Goal: Entertainment & Leisure: Browse casually

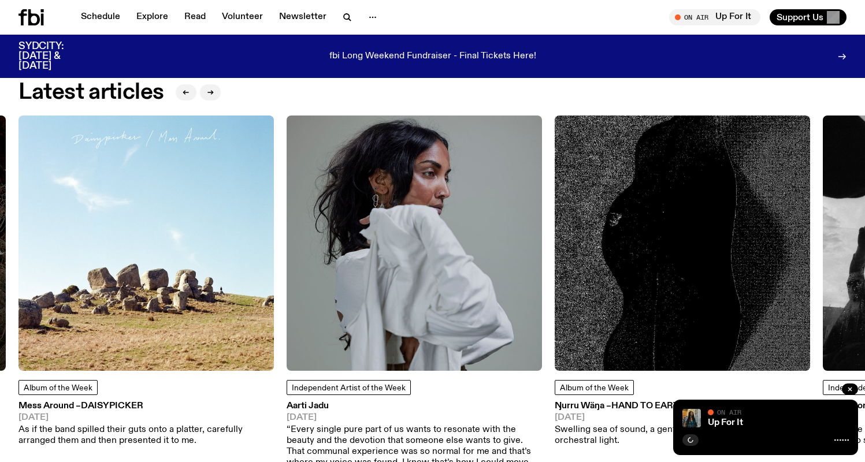
scroll to position [1497, 0]
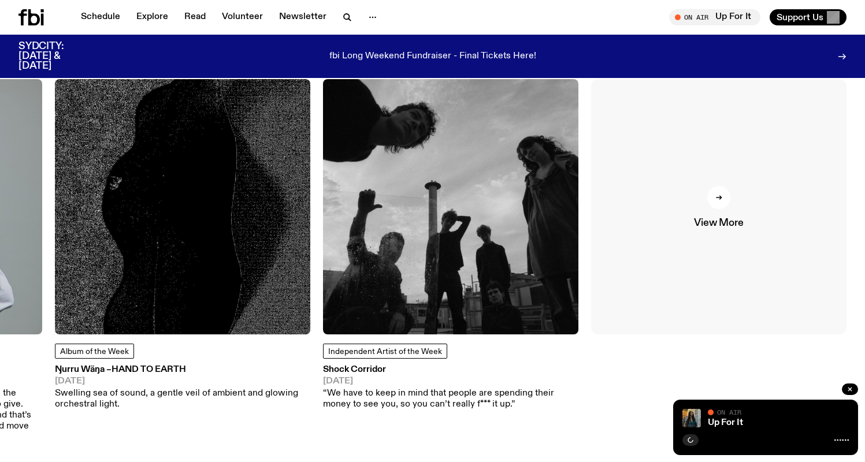
click at [711, 195] on div at bounding box center [718, 197] width 23 height 23
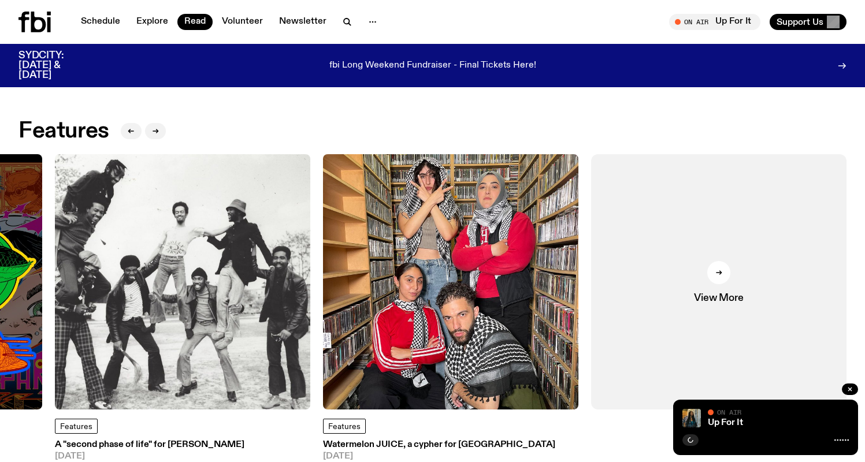
click at [23, 20] on icon at bounding box center [23, 22] width 11 height 21
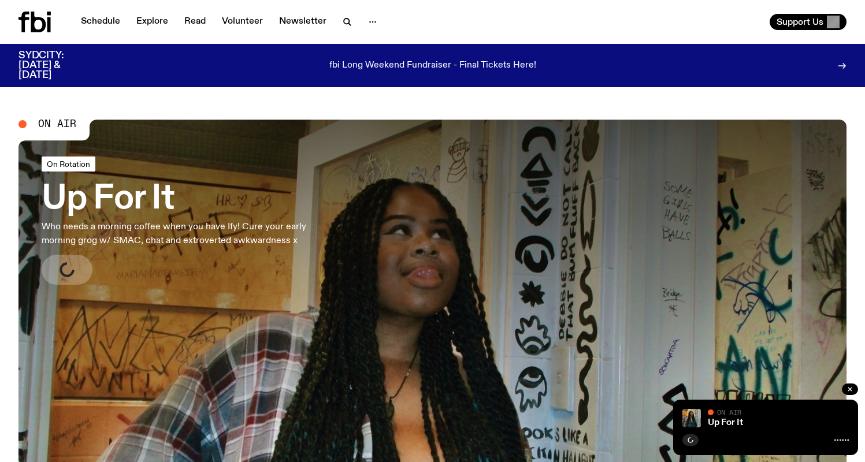
click at [94, 160] on div "On Rotation" at bounding box center [190, 166] width 296 height 18
click at [137, 191] on h3 "Up For It" at bounding box center [190, 199] width 296 height 32
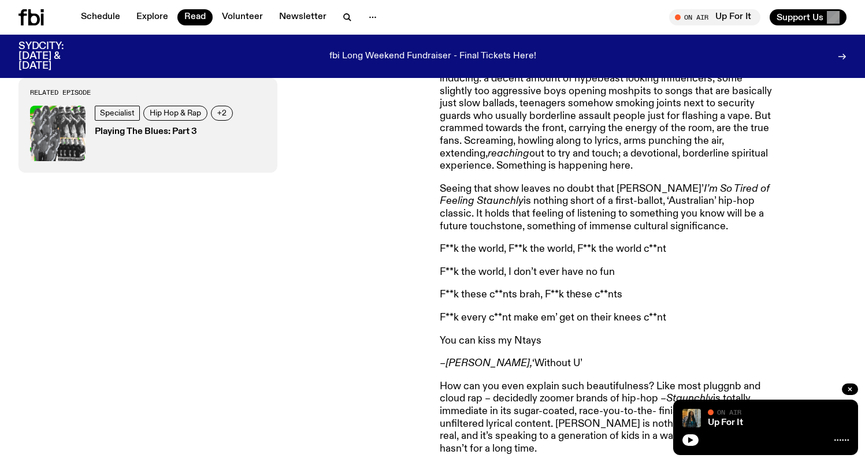
scroll to position [646, 0]
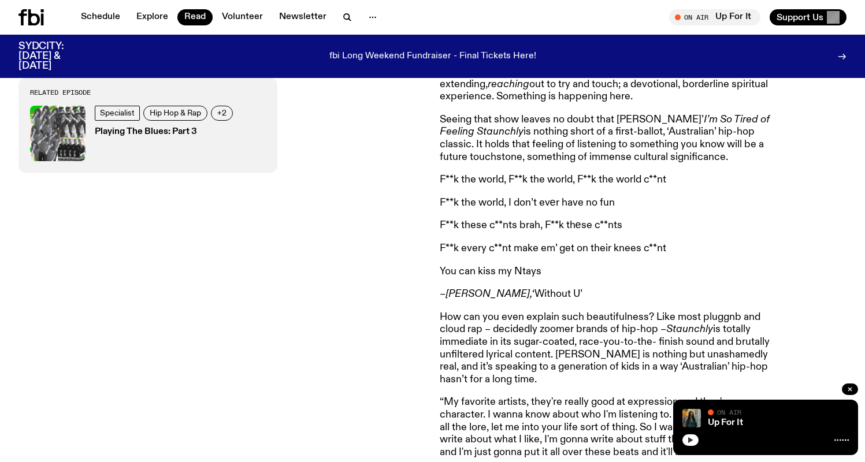
click at [690, 441] on icon "button" at bounding box center [690, 440] width 5 height 6
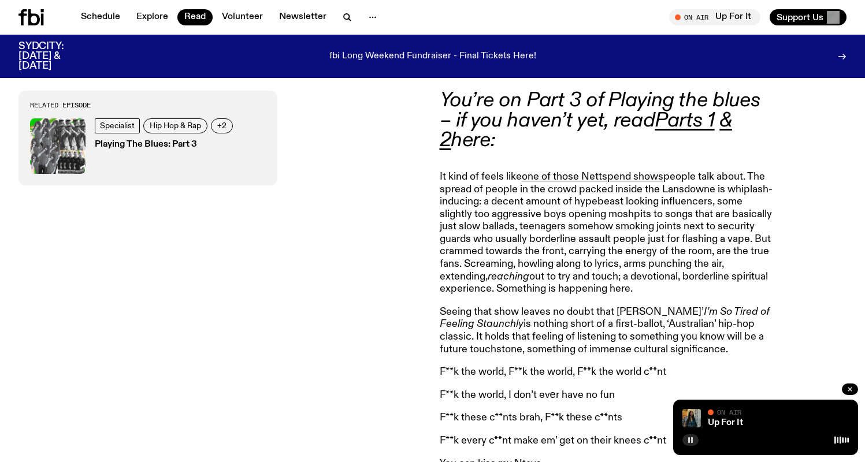
scroll to position [453, 0]
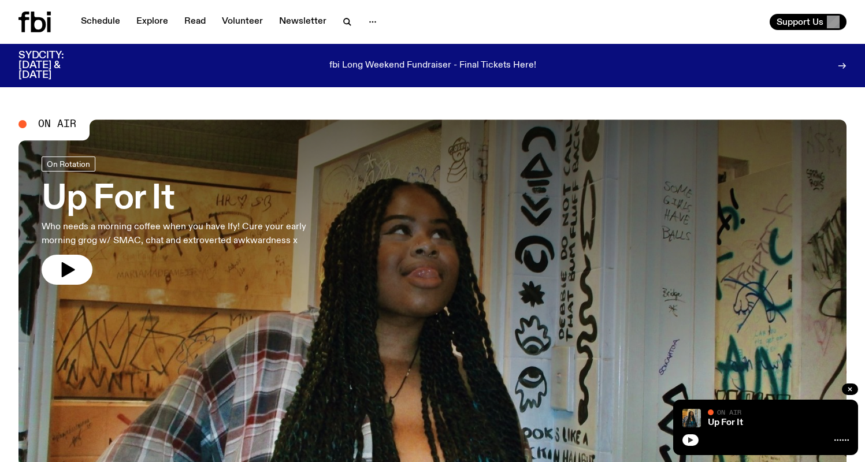
click at [693, 443] on icon "button" at bounding box center [690, 440] width 7 height 7
